Goal: Check status: Check status

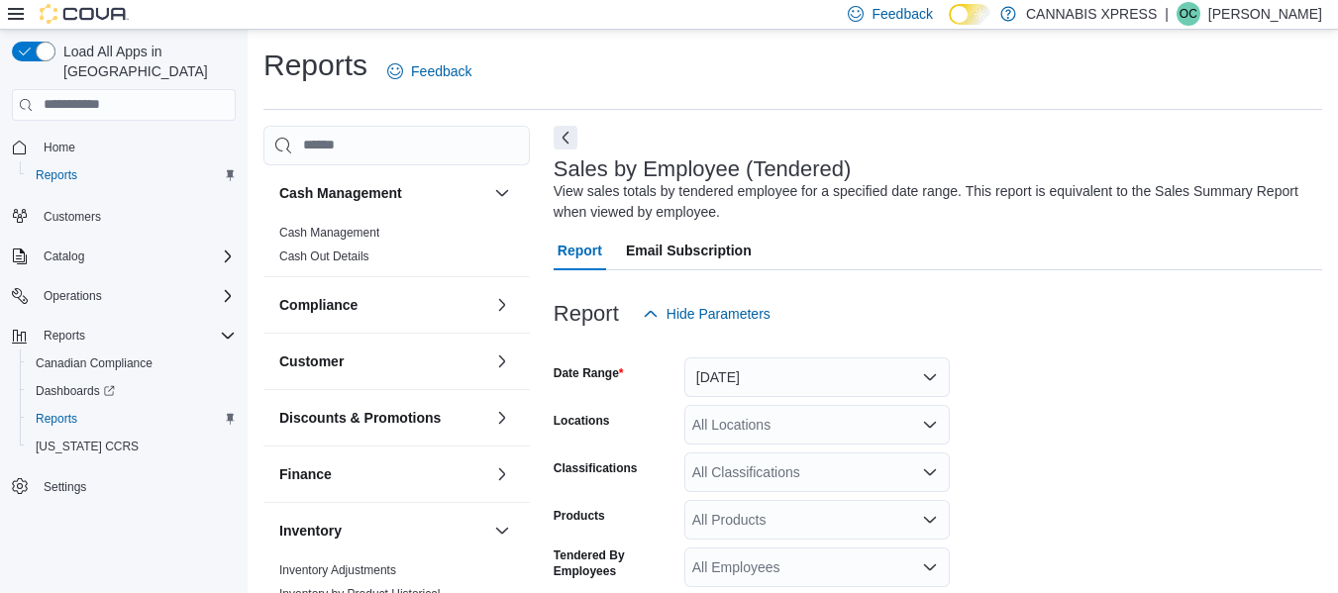
scroll to position [66, 0]
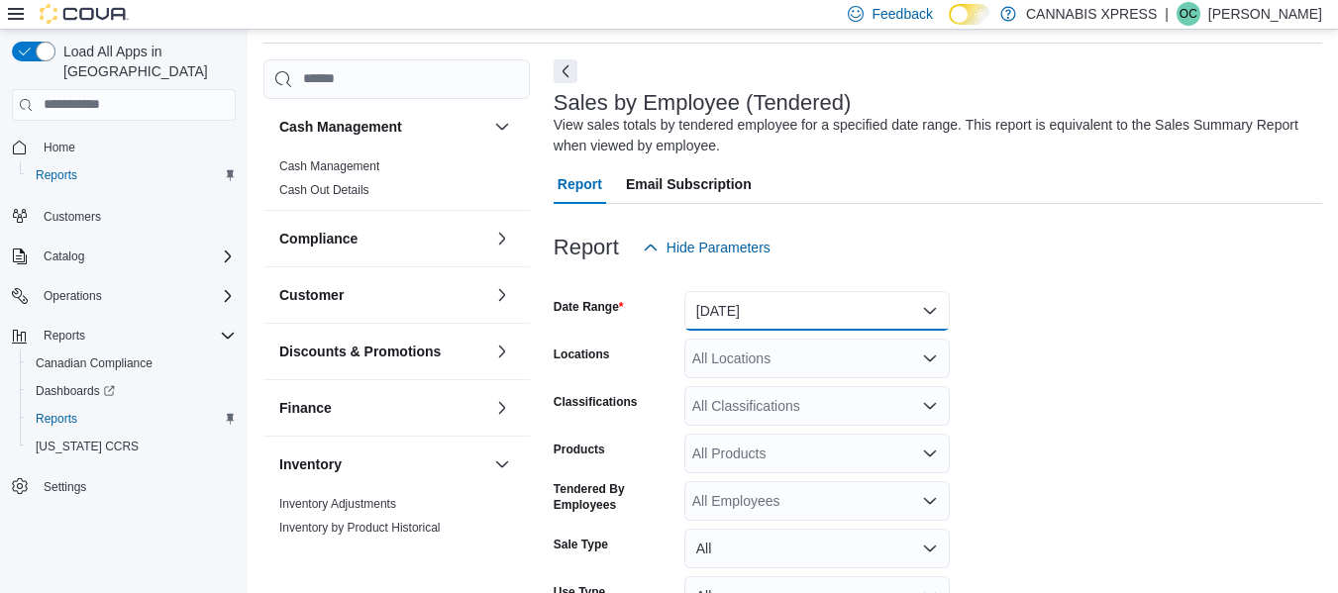
click at [859, 308] on button "[DATE]" at bounding box center [816, 311] width 265 height 40
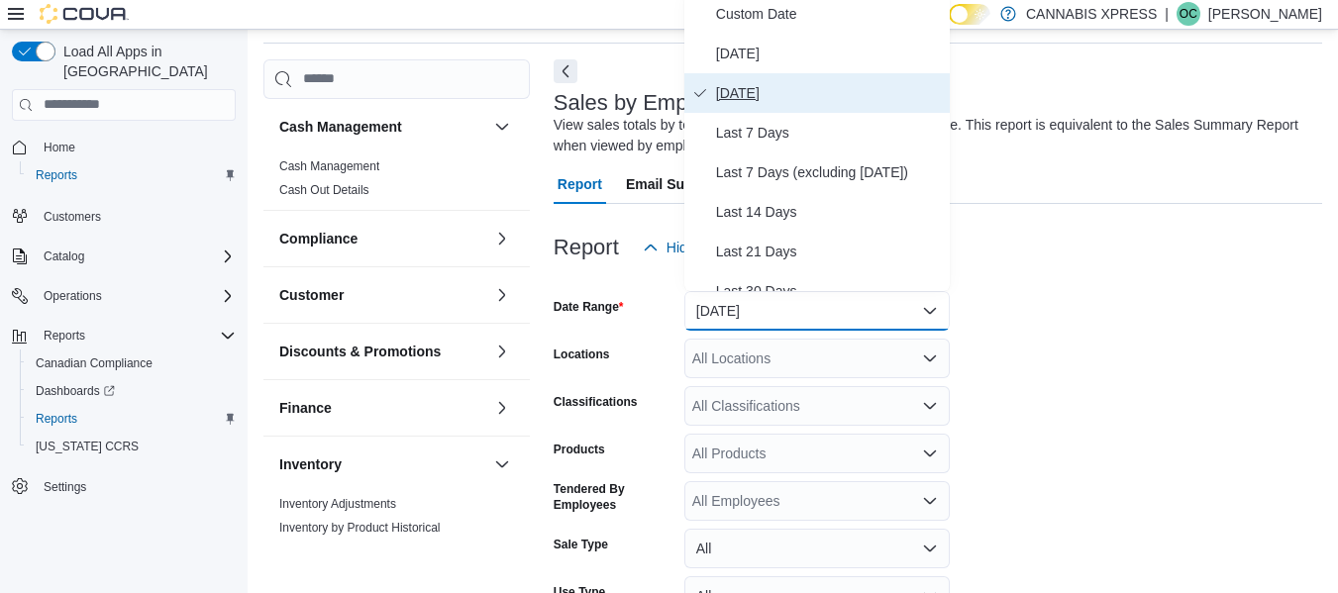
scroll to position [60, 0]
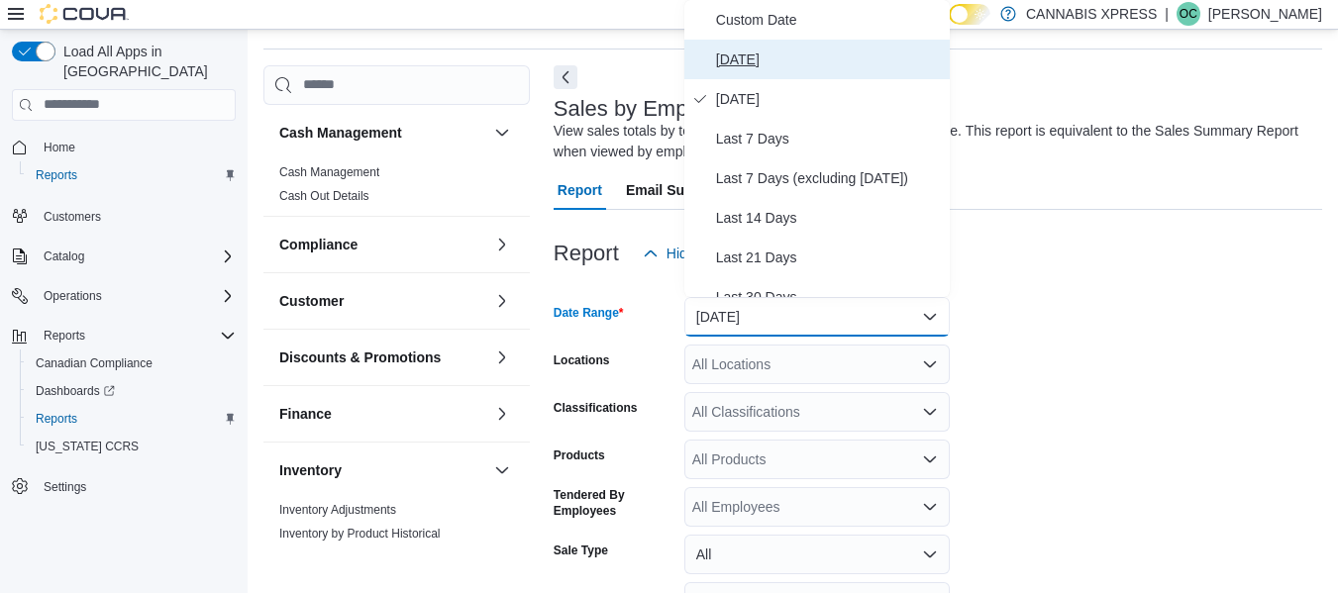
click at [779, 69] on span "[DATE]" at bounding box center [829, 60] width 226 height 24
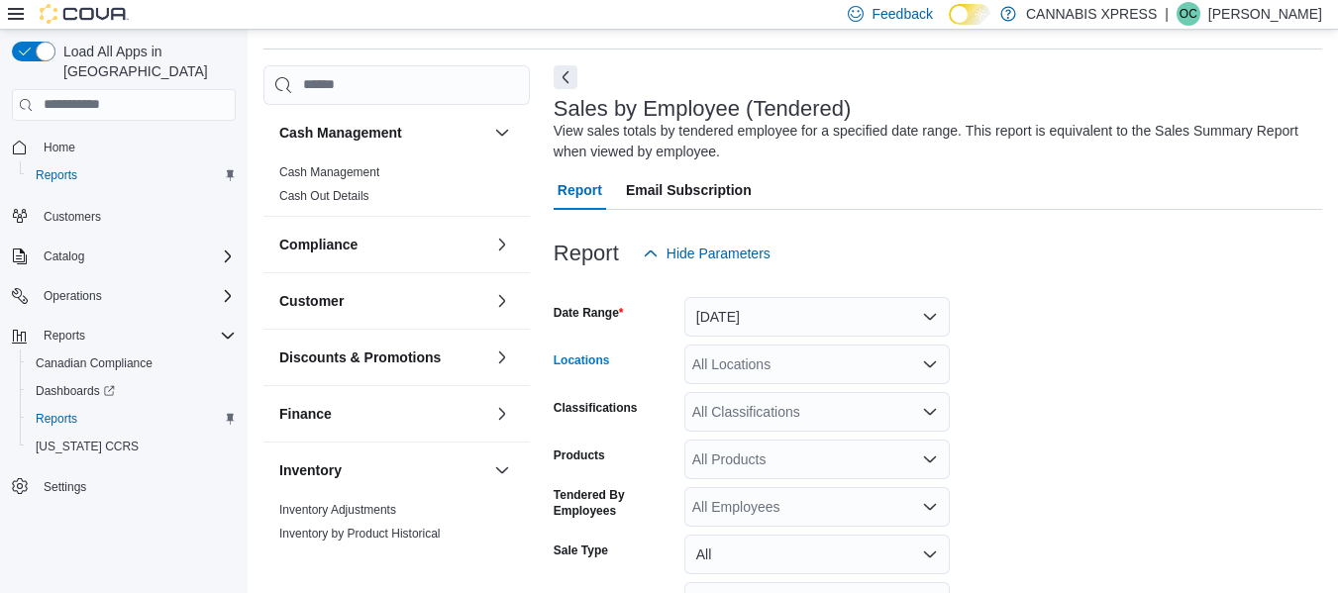
click at [791, 373] on div "All Locations" at bounding box center [816, 365] width 265 height 40
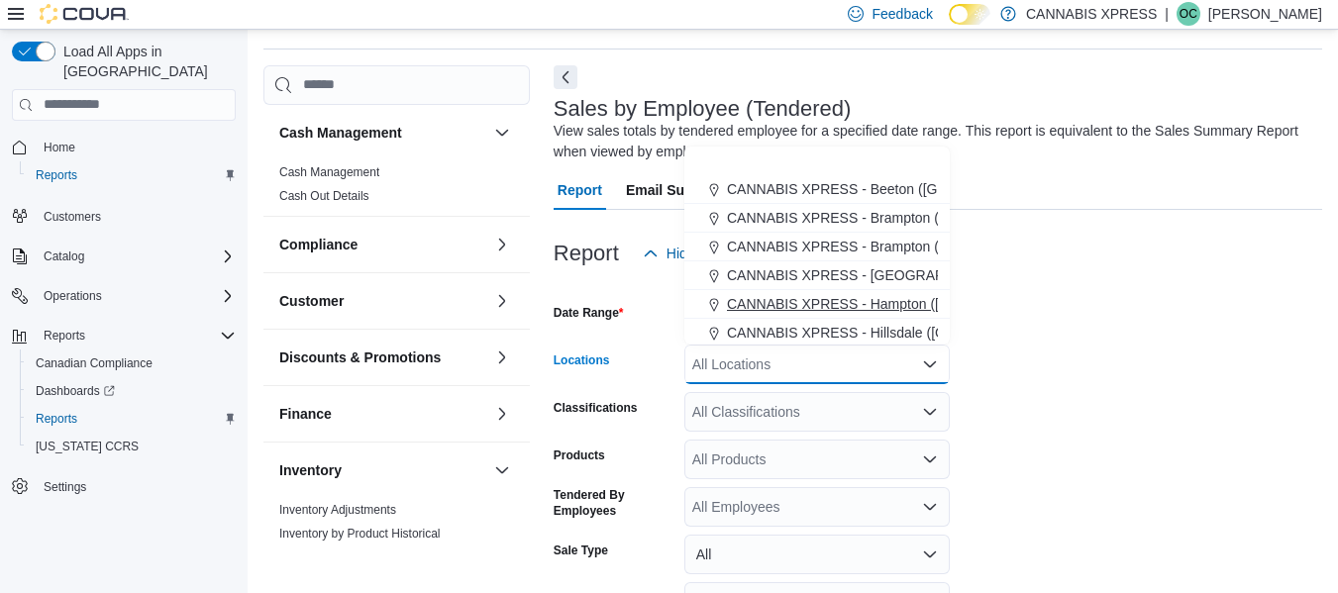
scroll to position [198, 0]
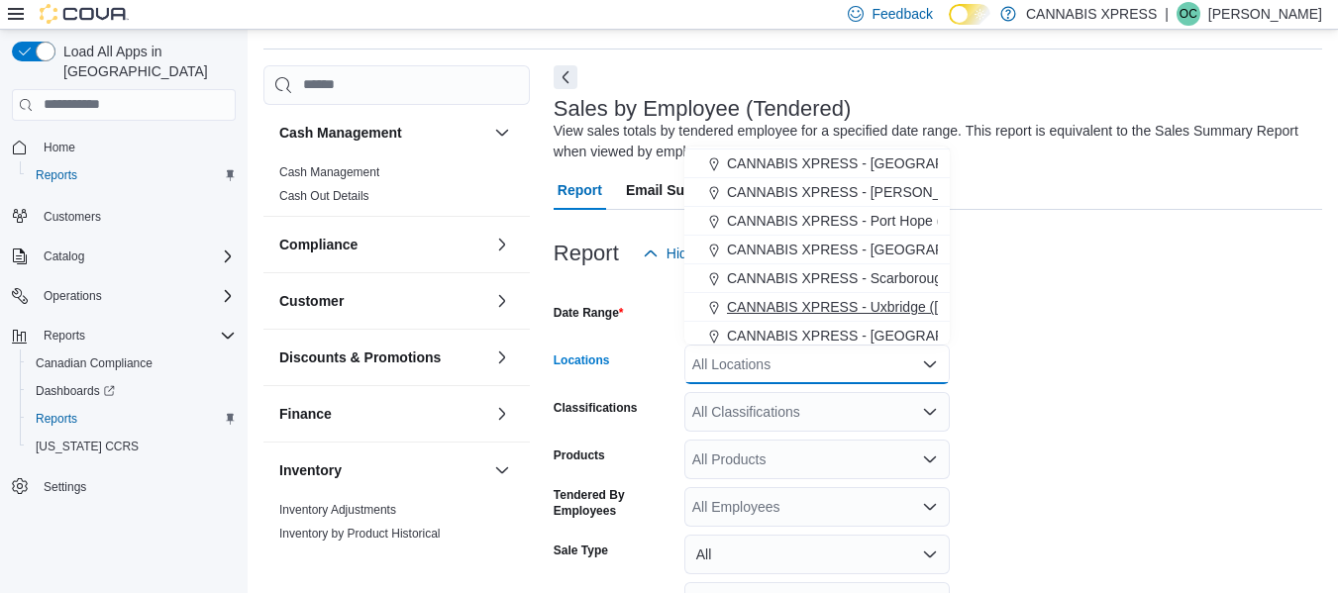
click at [826, 309] on span "CANNABIS XPRESS - Uxbridge ([GEOGRAPHIC_DATA])" at bounding box center [905, 307] width 356 height 20
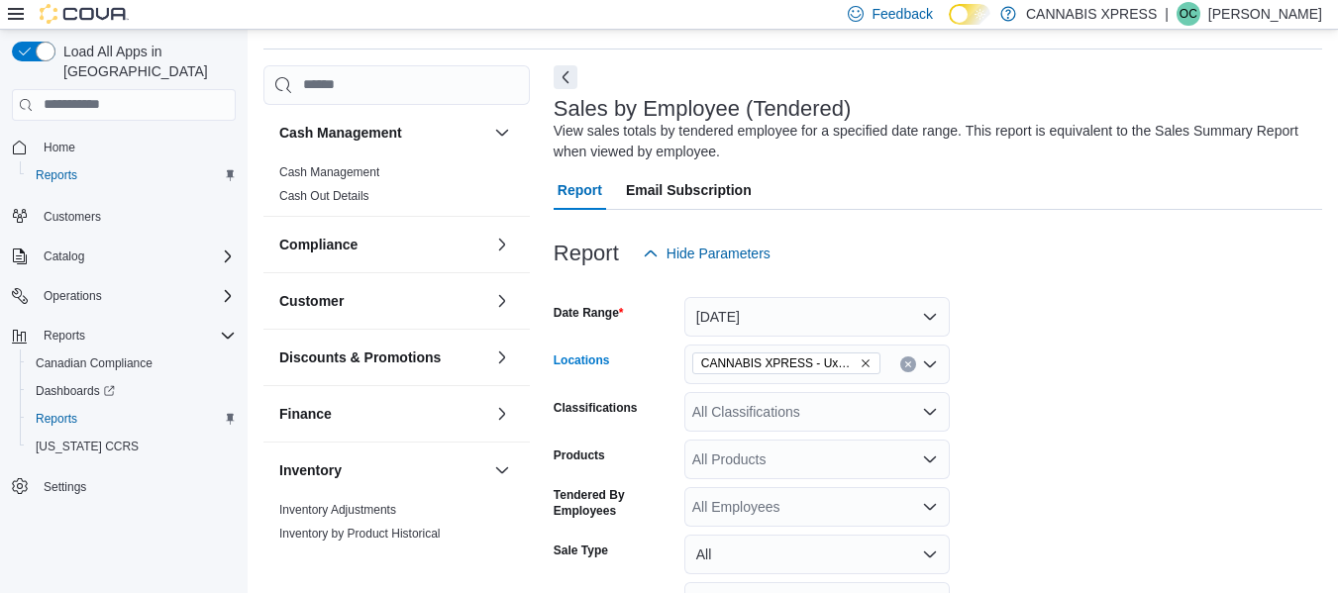
scroll to position [232, 0]
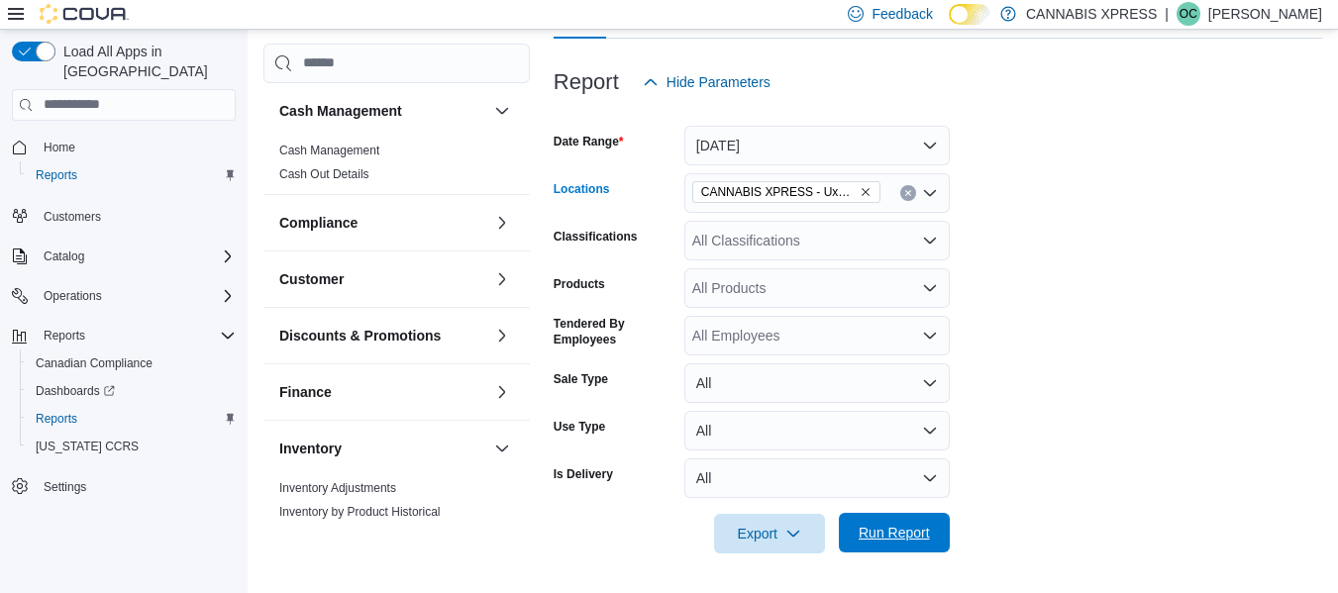
click at [926, 536] on span "Run Report" at bounding box center [893, 533] width 71 height 20
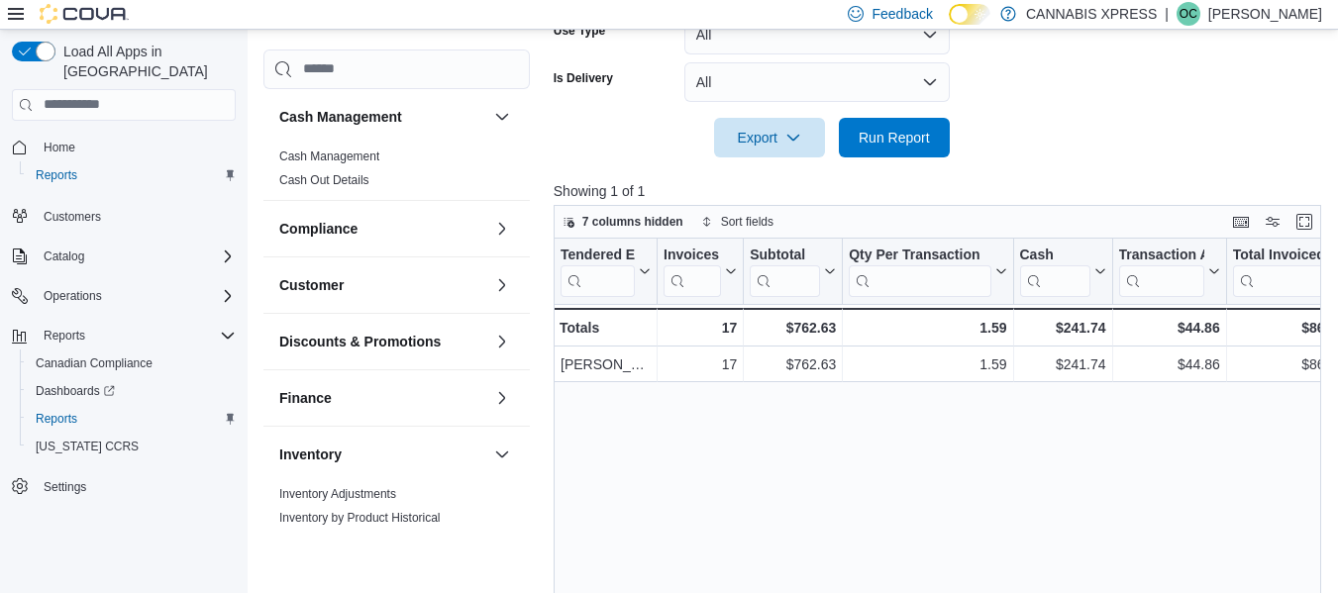
scroll to position [727, 0]
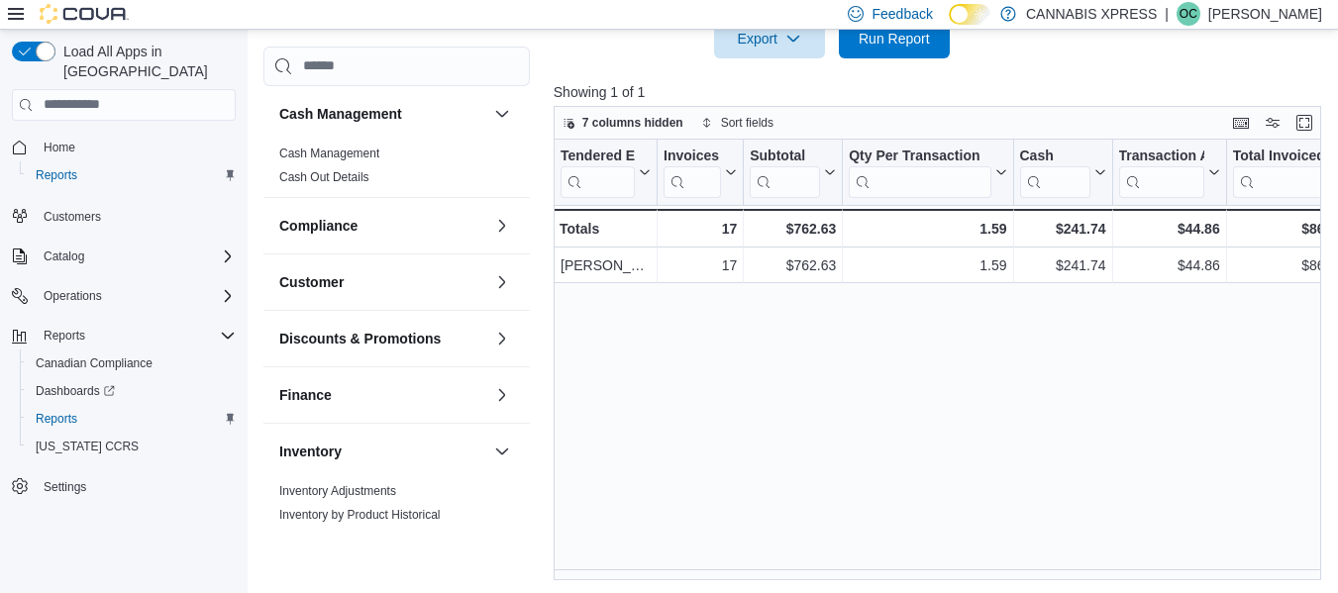
click at [1295, 88] on p "Showing 1 of 1" at bounding box center [940, 92] width 775 height 20
